Goal: Complete application form

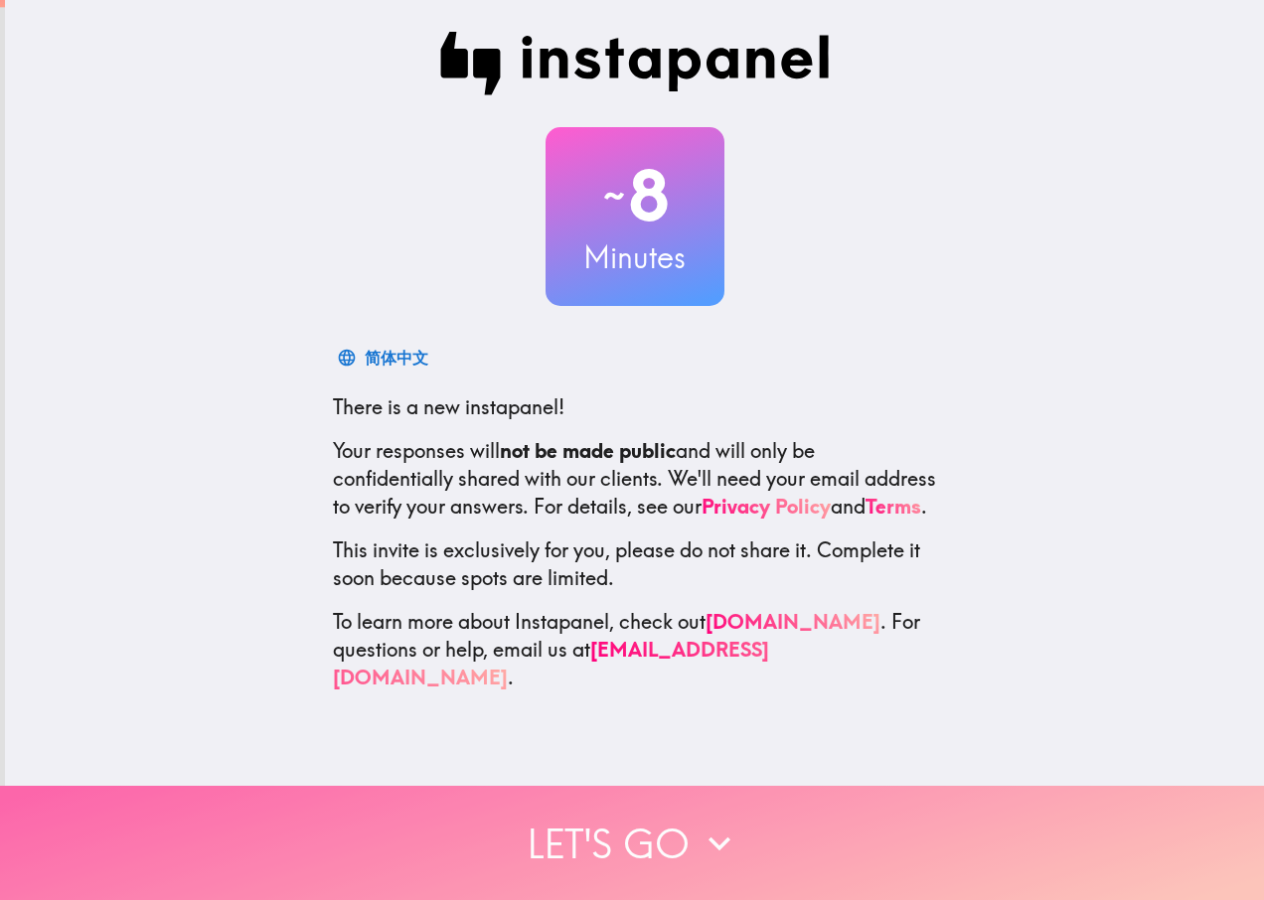
click at [664, 823] on button "Let's go" at bounding box center [632, 843] width 1264 height 114
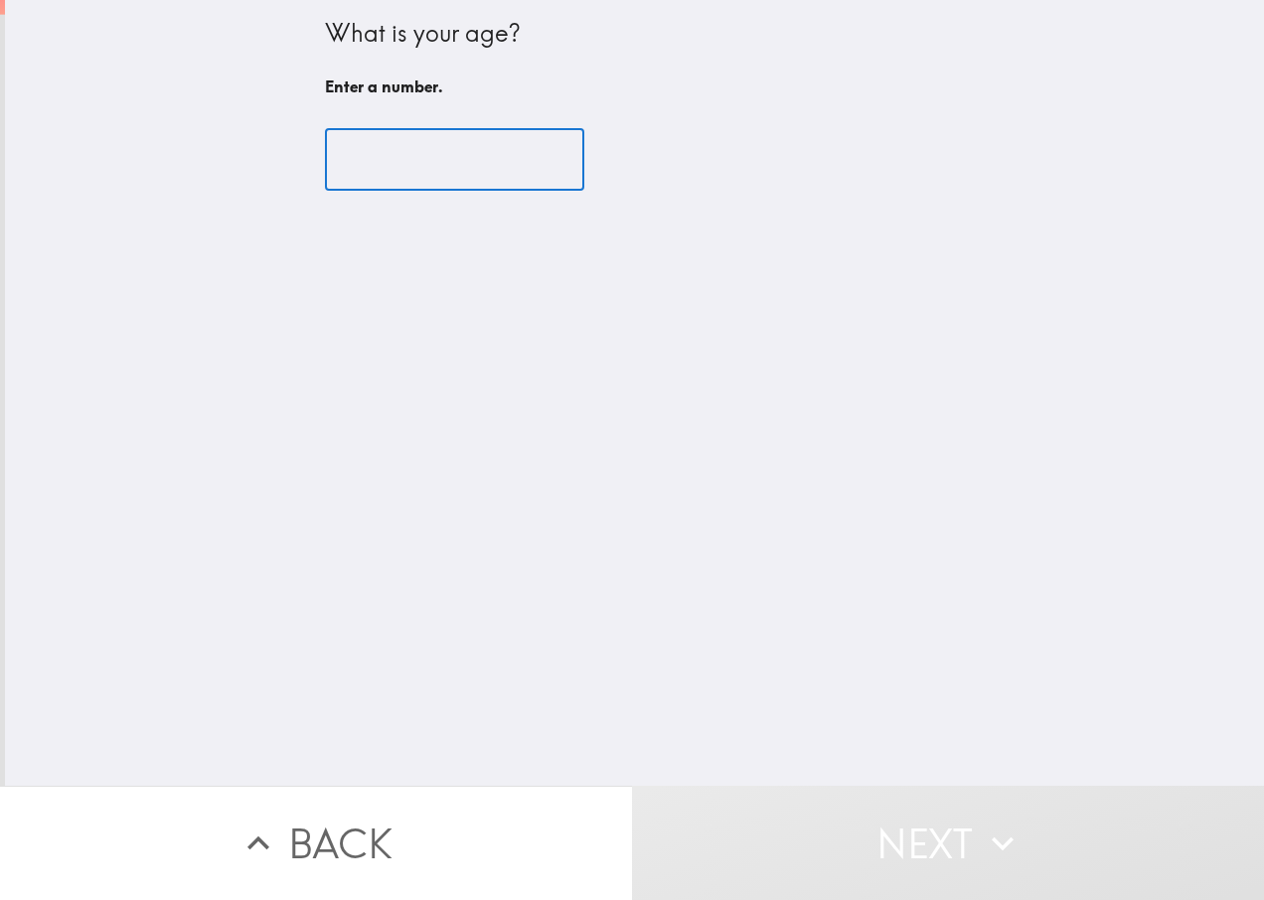
click at [372, 169] on input "number" at bounding box center [454, 160] width 259 height 62
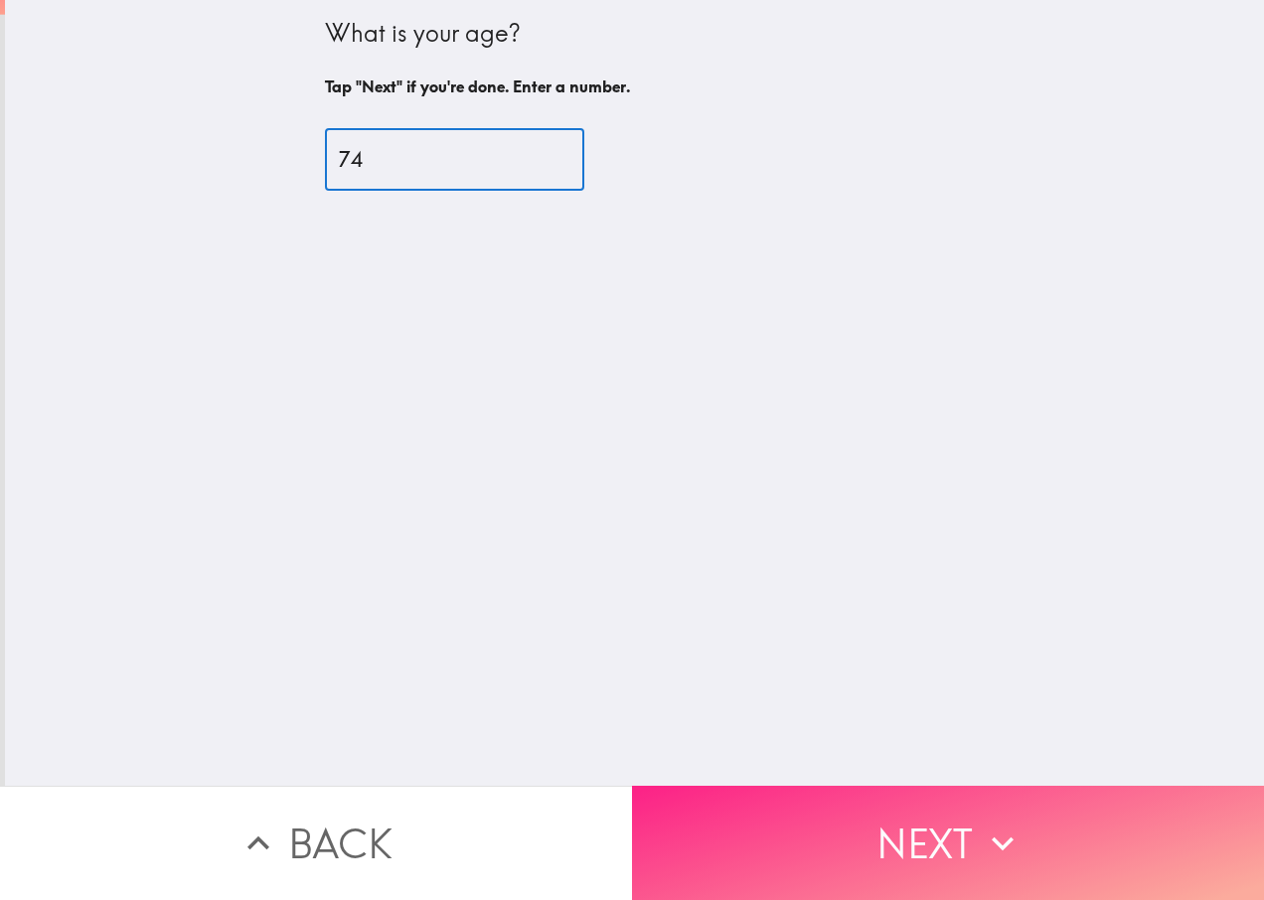
type input "74"
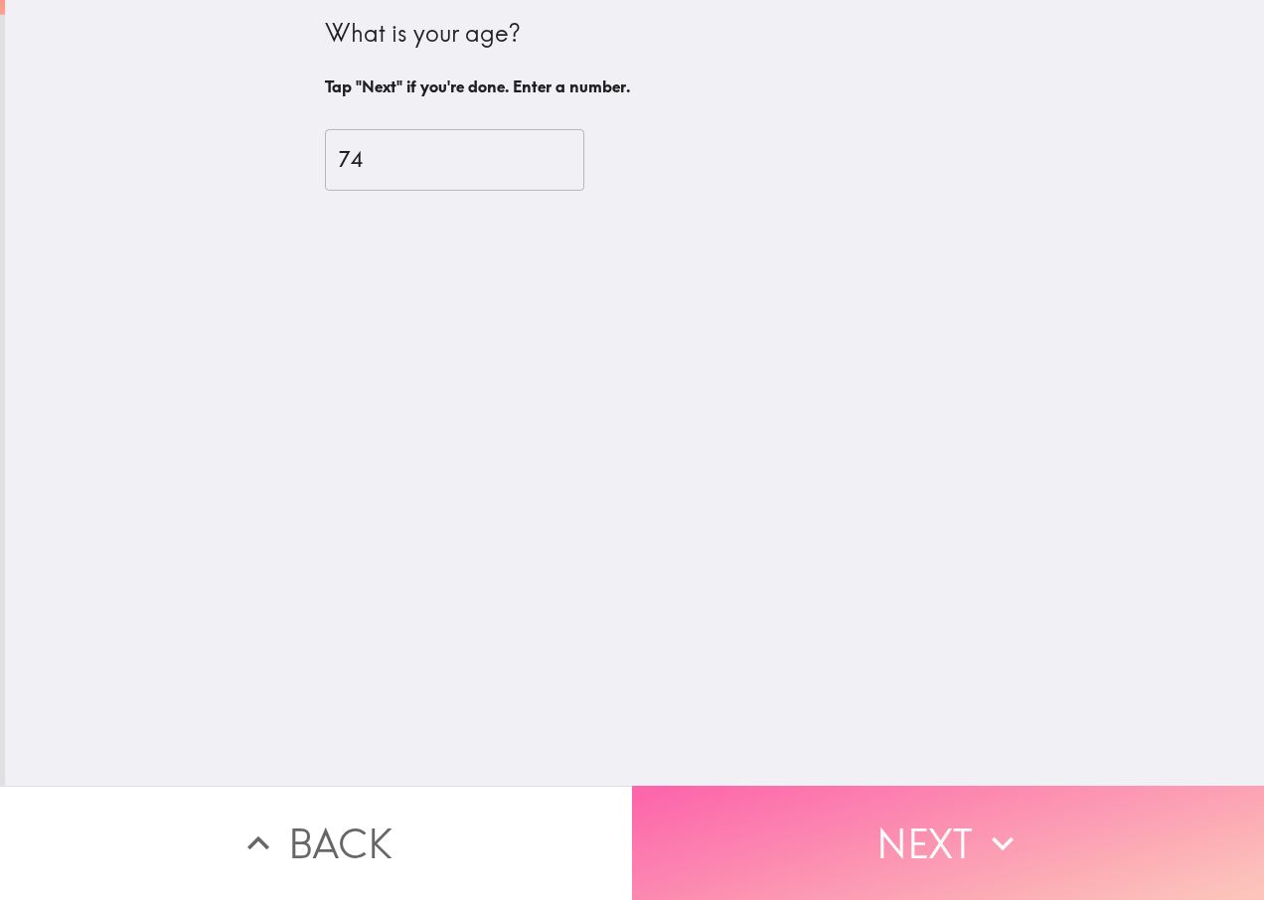
click at [904, 828] on button "Next" at bounding box center [948, 843] width 632 height 114
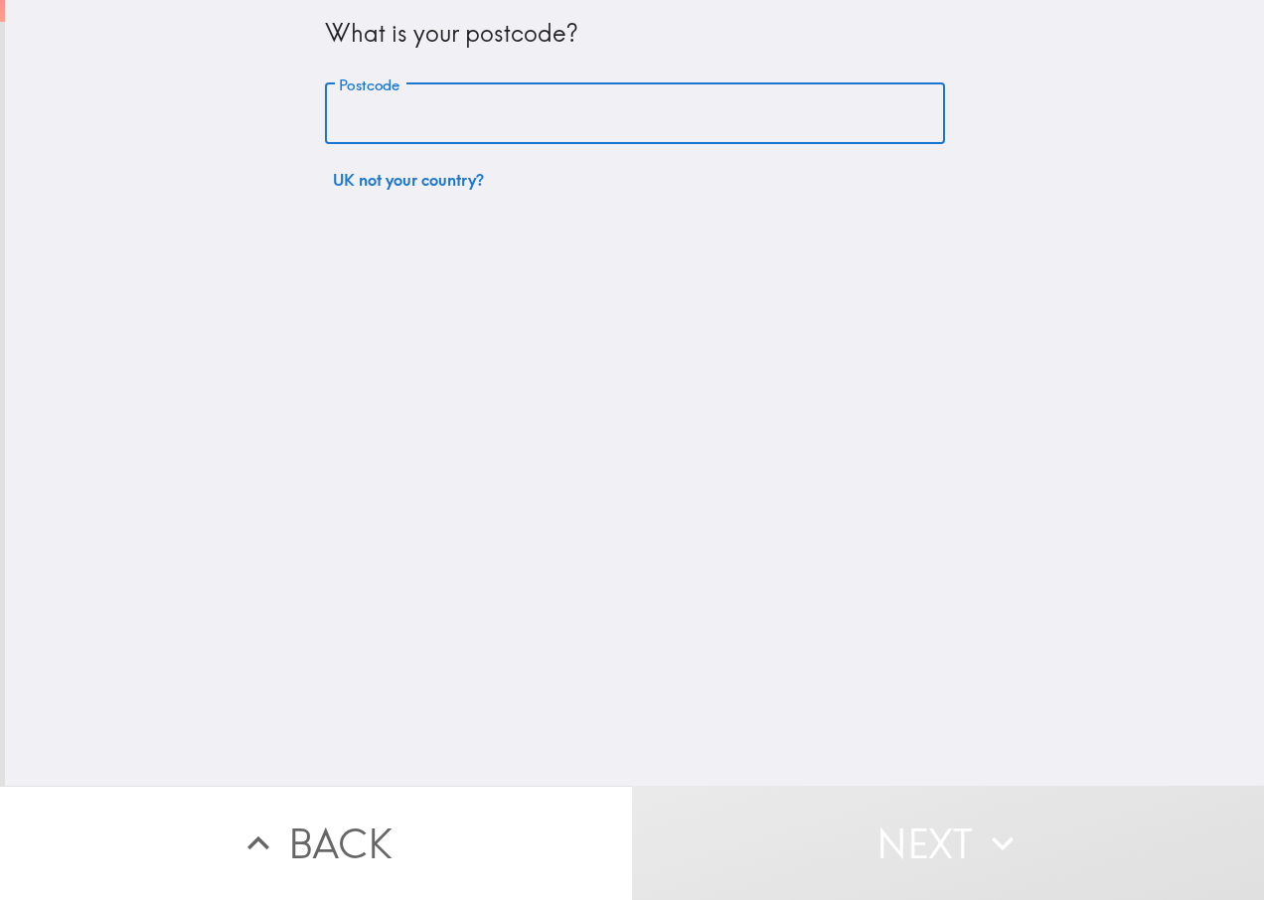
click at [407, 104] on input "Postcode" at bounding box center [635, 114] width 620 height 62
type input "DD11 3EU"
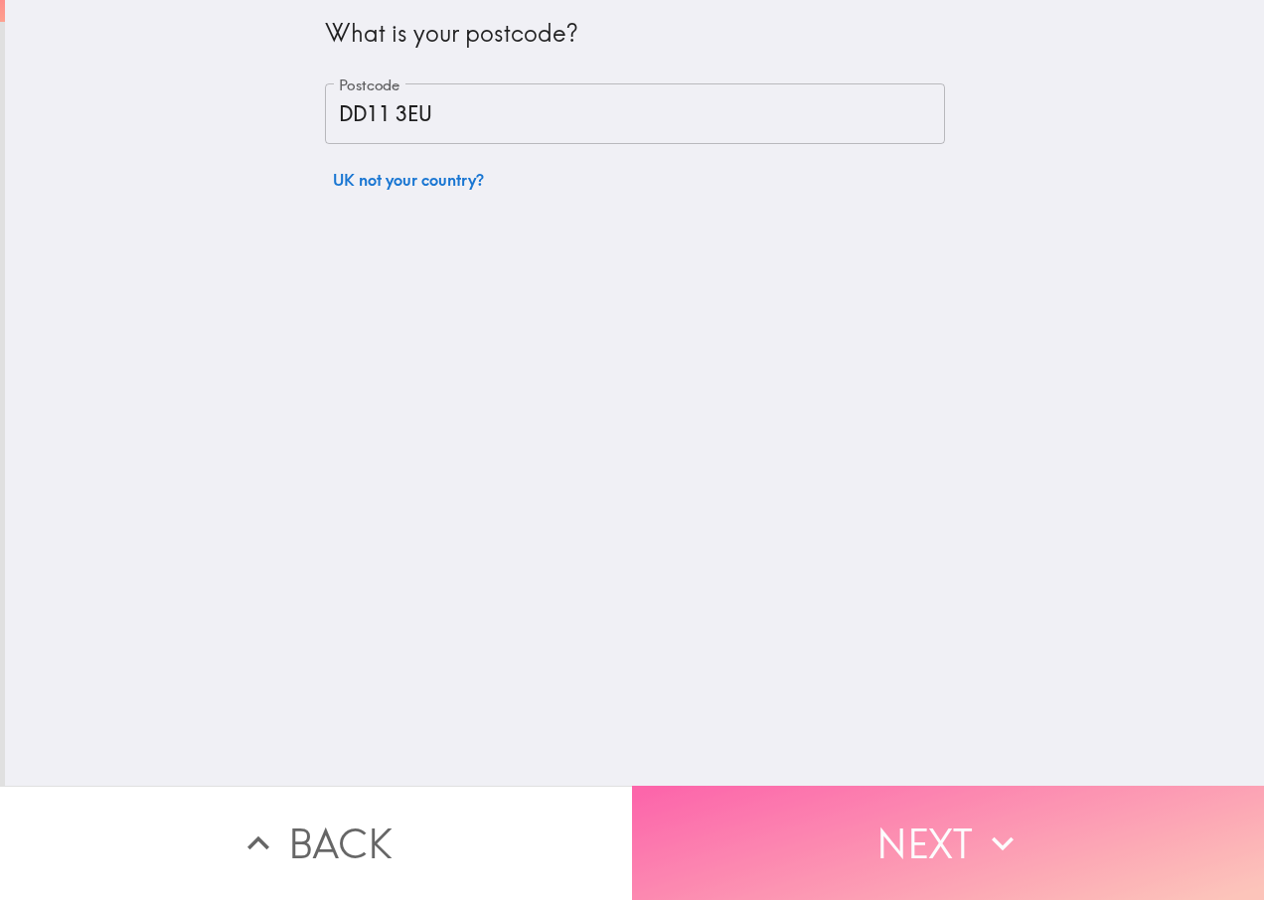
click at [823, 807] on button "Next" at bounding box center [948, 843] width 632 height 114
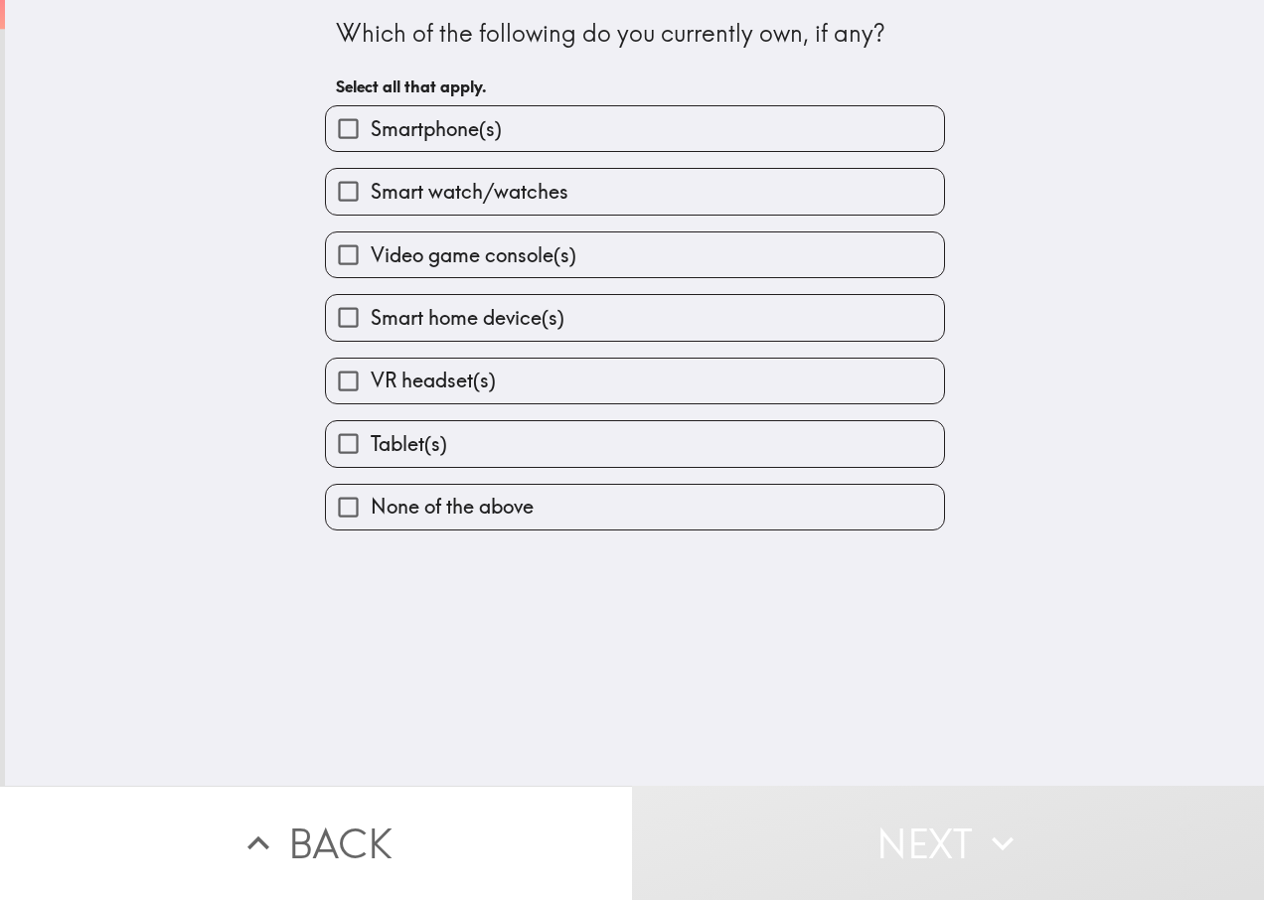
click at [396, 451] on span "Tablet(s)" at bounding box center [409, 444] width 77 height 28
click at [371, 451] on input "Tablet(s)" at bounding box center [348, 443] width 45 height 45
checkbox input "true"
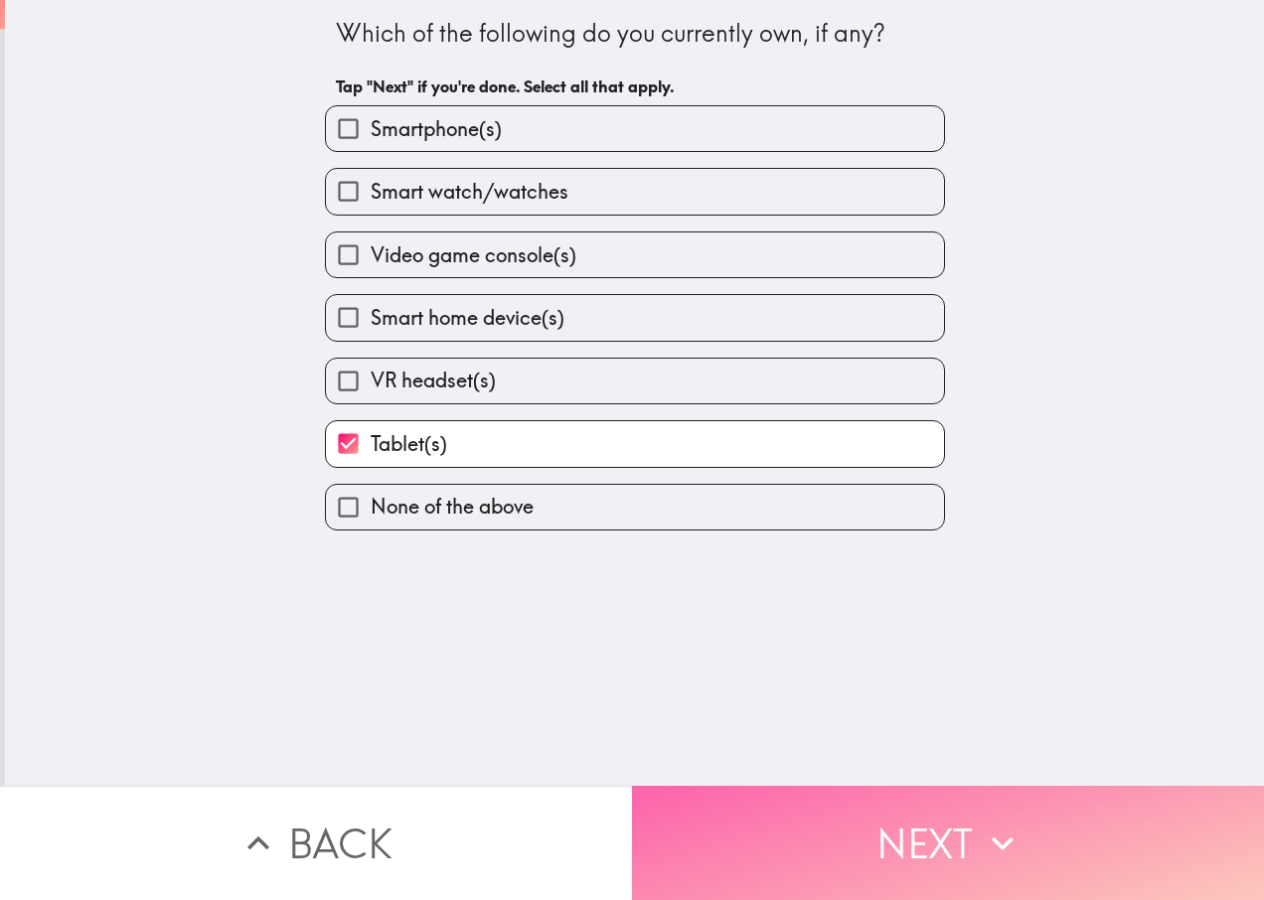
click at [761, 817] on button "Next" at bounding box center [948, 843] width 632 height 114
